Goal: Information Seeking & Learning: Learn about a topic

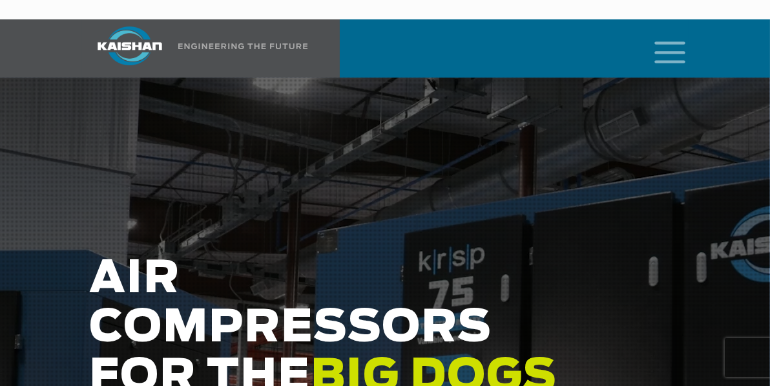
click at [671, 36] on icon "mobile menu" at bounding box center [669, 51] width 41 height 40
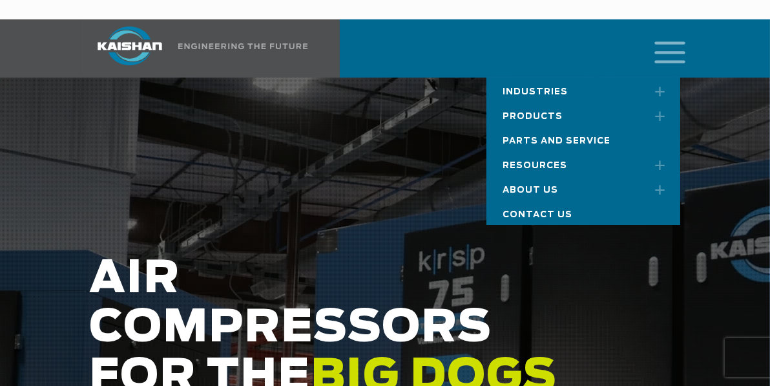
click at [382, 46] on div "Industries Aerospace Agriculture Amusement Parks Aquaculture Automotive Aviatio…" at bounding box center [381, 48] width 600 height 58
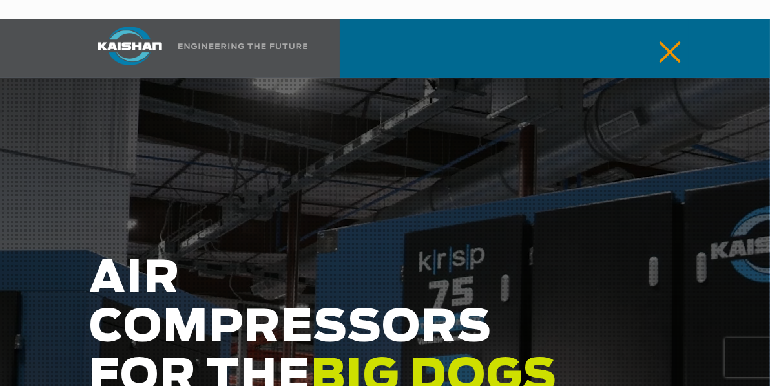
click at [671, 32] on icon "mobile menu" at bounding box center [669, 51] width 41 height 40
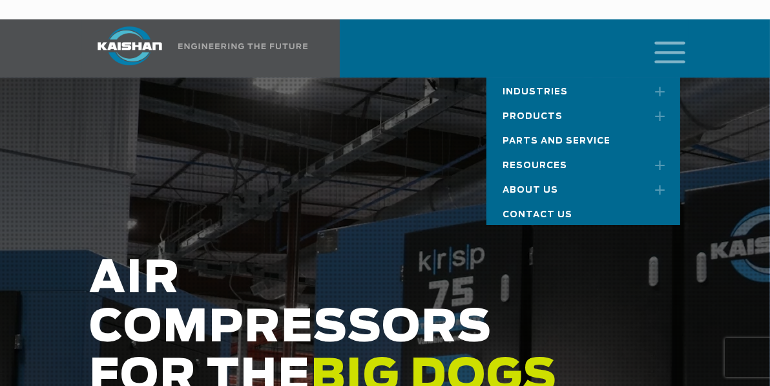
click at [396, 44] on div "Industries Aerospace Agriculture Amusement Parks Aquaculture Automotive Aviatio…" at bounding box center [381, 48] width 600 height 58
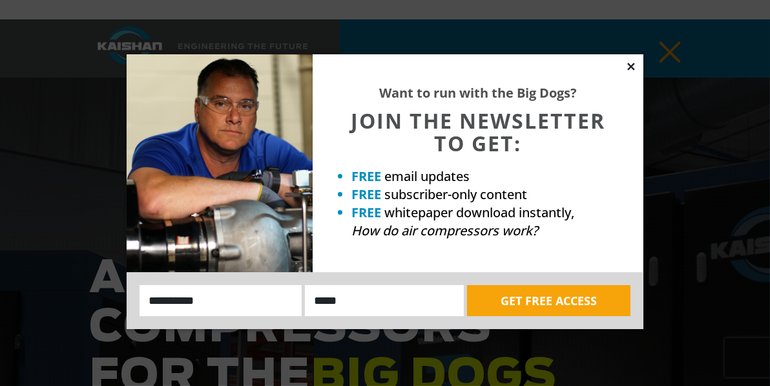
click at [632, 69] on icon at bounding box center [631, 67] width 12 height 12
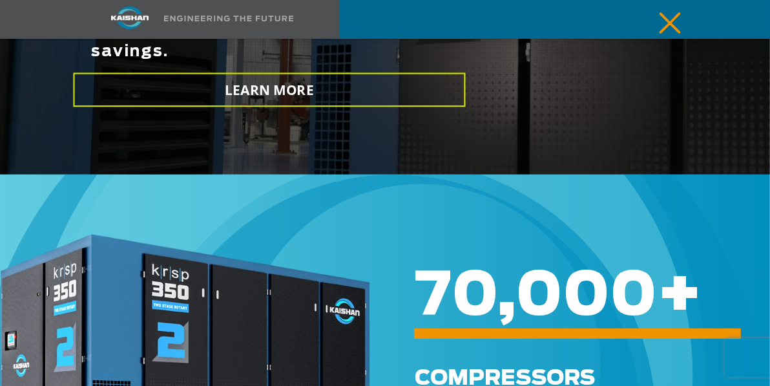
scroll to position [129, 0]
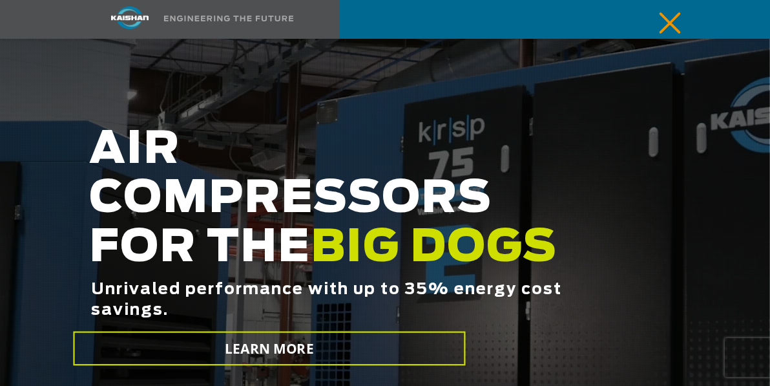
click at [670, 23] on icon "mobile menu" at bounding box center [669, 22] width 41 height 40
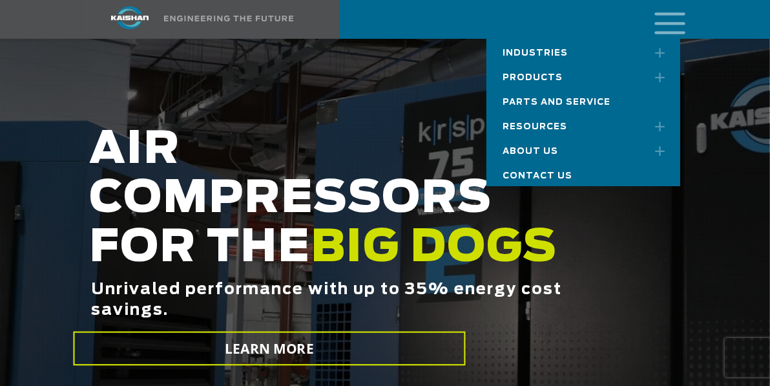
click at [382, 125] on h2 "AIR COMPRESSORS FOR THE BIG DOGS Unrivaled performance with up to 35% energy co…" at bounding box center [334, 237] width 490 height 225
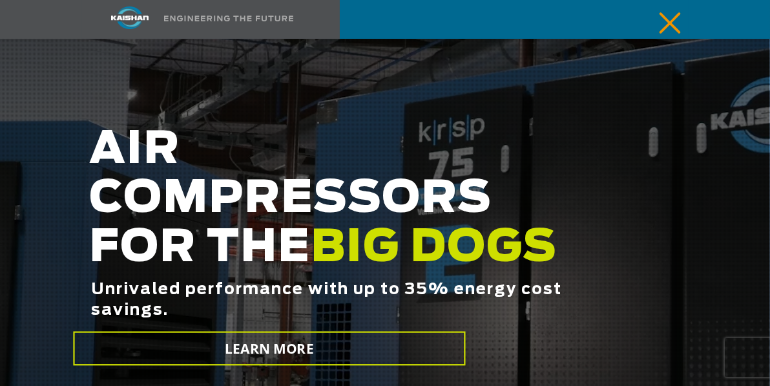
click at [672, 25] on icon "mobile menu" at bounding box center [669, 22] width 41 height 40
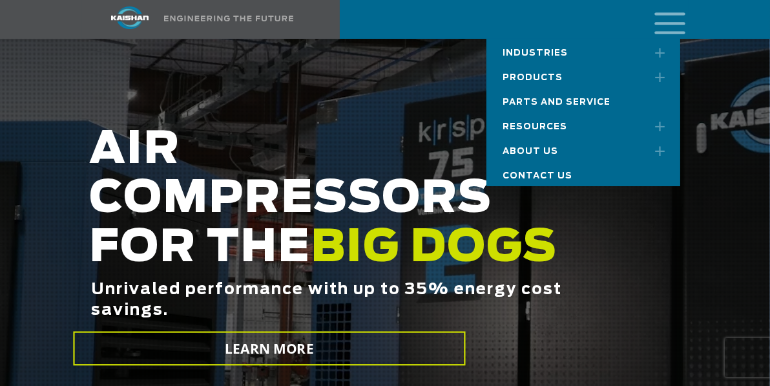
click at [154, 125] on h2 "AIR COMPRESSORS FOR THE BIG DOGS Unrivaled performance with up to 35% energy co…" at bounding box center [334, 237] width 490 height 225
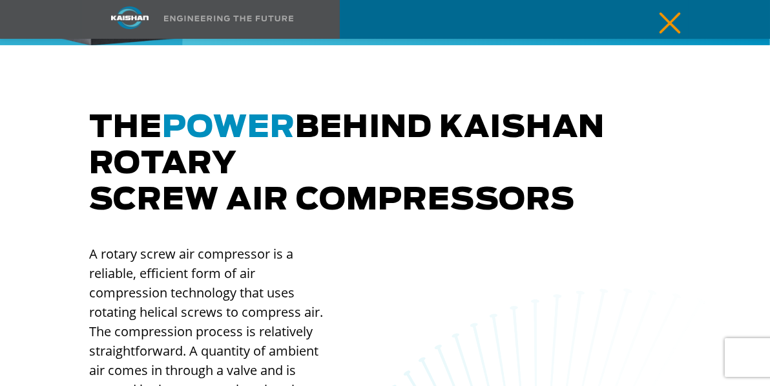
scroll to position [775, 0]
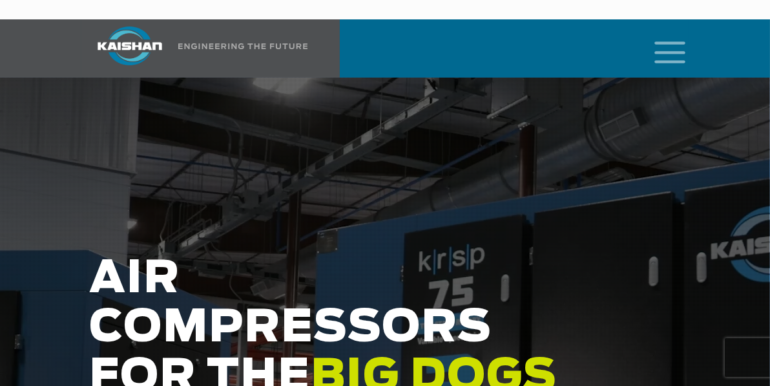
click at [676, 31] on icon "mobile menu" at bounding box center [669, 51] width 41 height 40
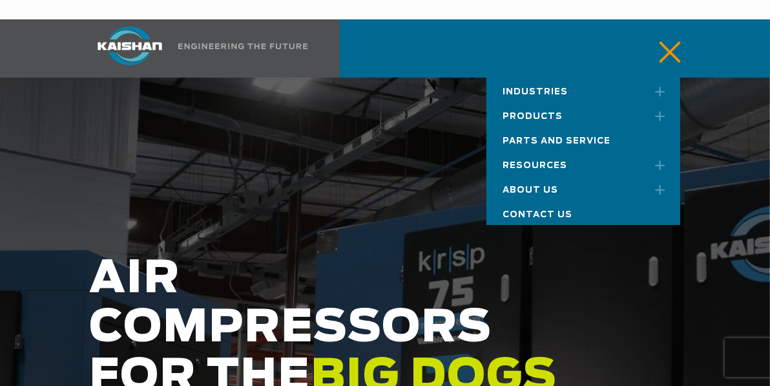
click at [536, 176] on link "About Us" at bounding box center [583, 188] width 194 height 25
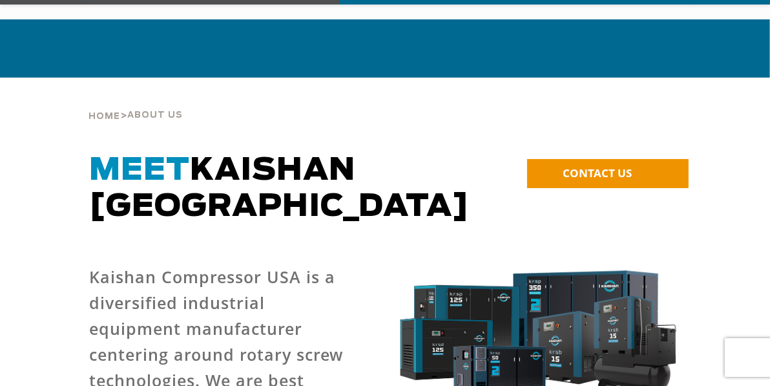
scroll to position [65, 0]
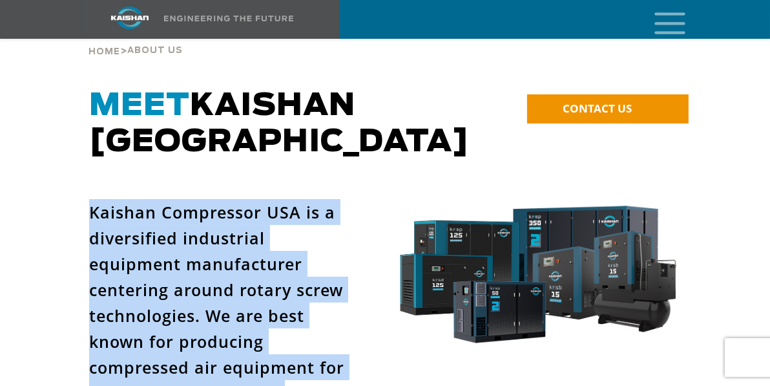
drag, startPoint x: 89, startPoint y: 169, endPoint x: 244, endPoint y: 323, distance: 218.4
drag, startPoint x: 244, startPoint y: 323, endPoint x: 172, endPoint y: 266, distance: 91.9
copy p "Kaishan Compressor USA is a diversified industrial equipment manufacturer cente…"
